Goal: Navigation & Orientation: Understand site structure

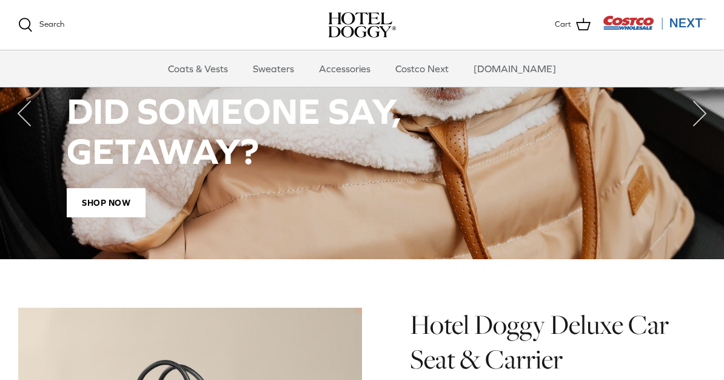
scroll to position [952, 0]
click at [108, 189] on span "Shop Now" at bounding box center [106, 203] width 79 height 29
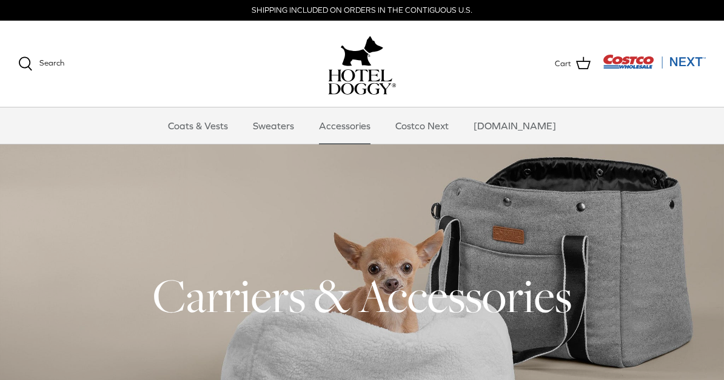
click at [205, 130] on link "Coats & Vests" at bounding box center [198, 125] width 82 height 36
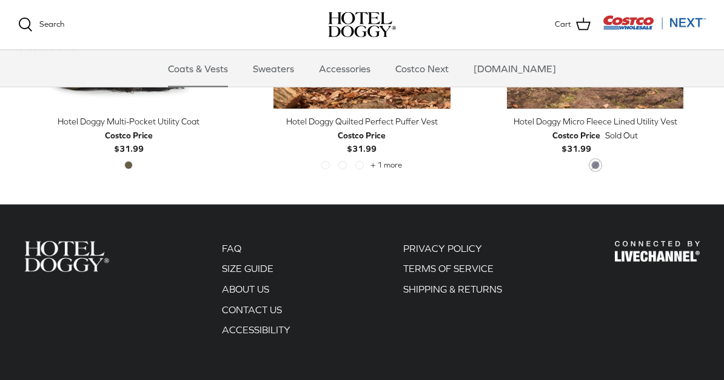
scroll to position [2346, 0]
click at [285, 64] on link "Sweaters" at bounding box center [273, 68] width 63 height 36
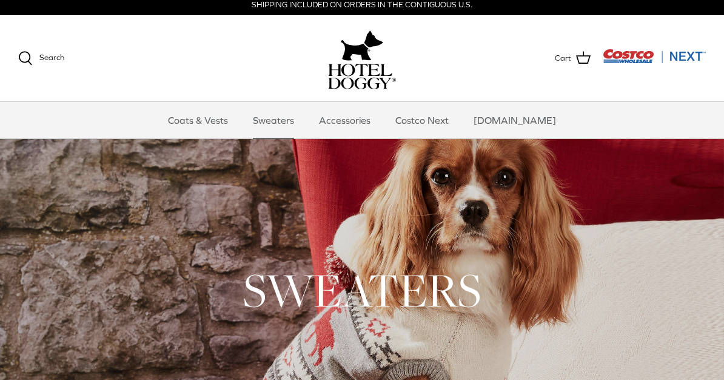
scroll to position [5, 0]
click at [376, 123] on link "Accessories" at bounding box center [344, 121] width 73 height 36
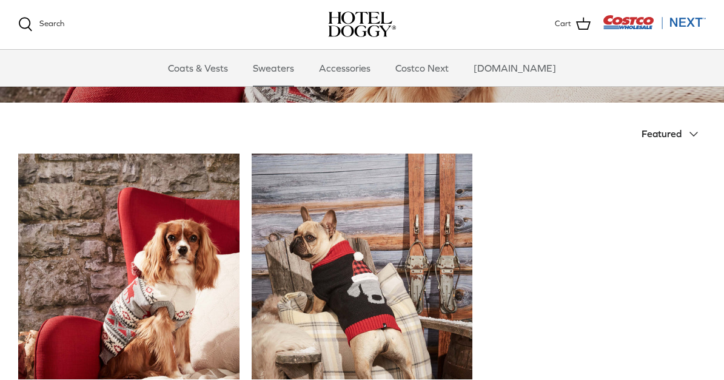
scroll to position [241, 0]
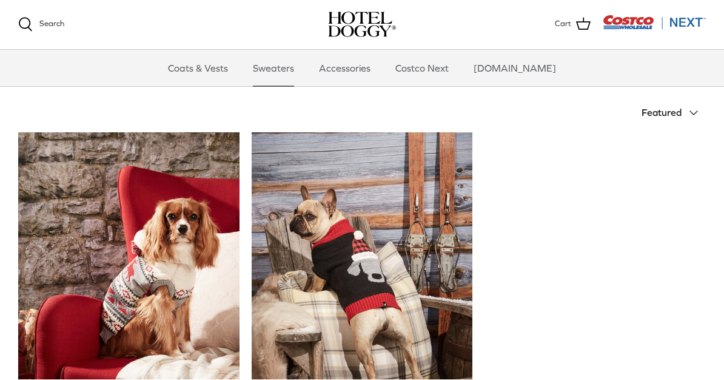
click at [442, 71] on link "Costco Next" at bounding box center [422, 68] width 75 height 36
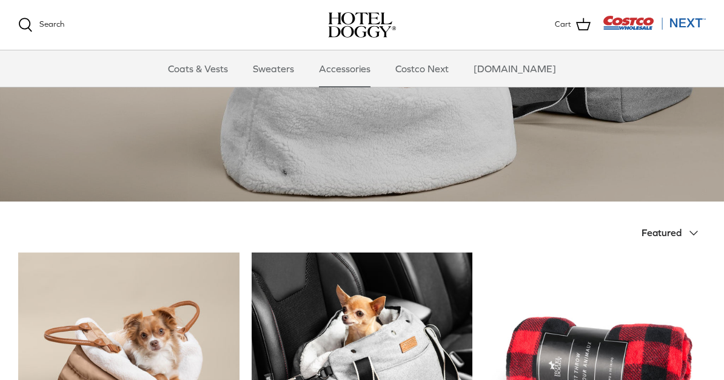
scroll to position [121, 0]
